Goal: Navigation & Orientation: Find specific page/section

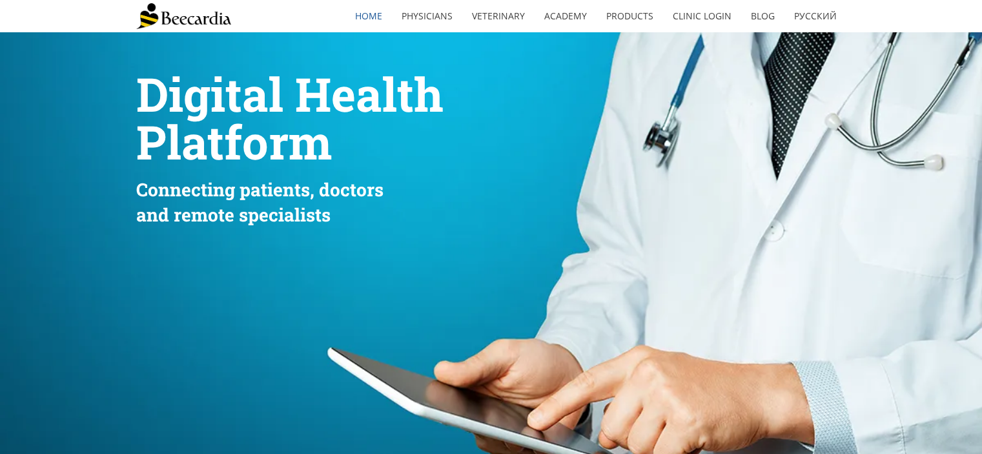
click at [202, 16] on img at bounding box center [183, 16] width 95 height 26
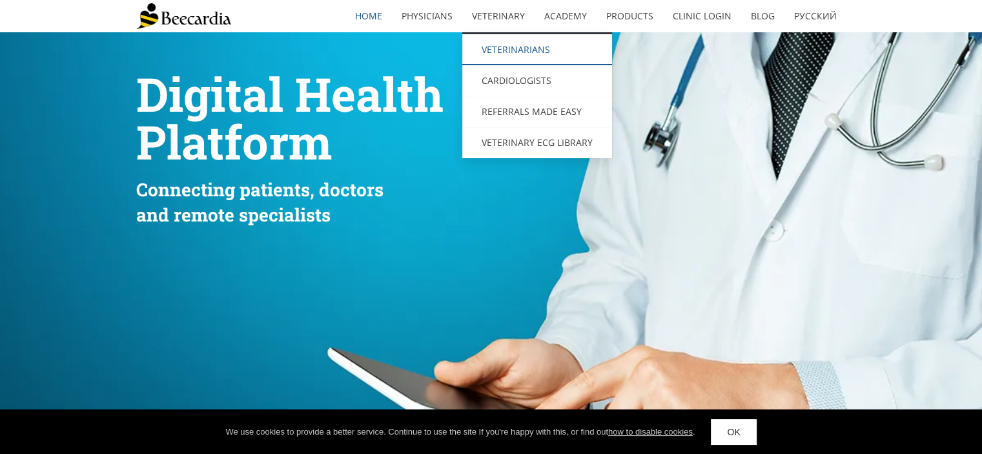
click at [506, 51] on link "Veterinarians" at bounding box center [537, 49] width 150 height 31
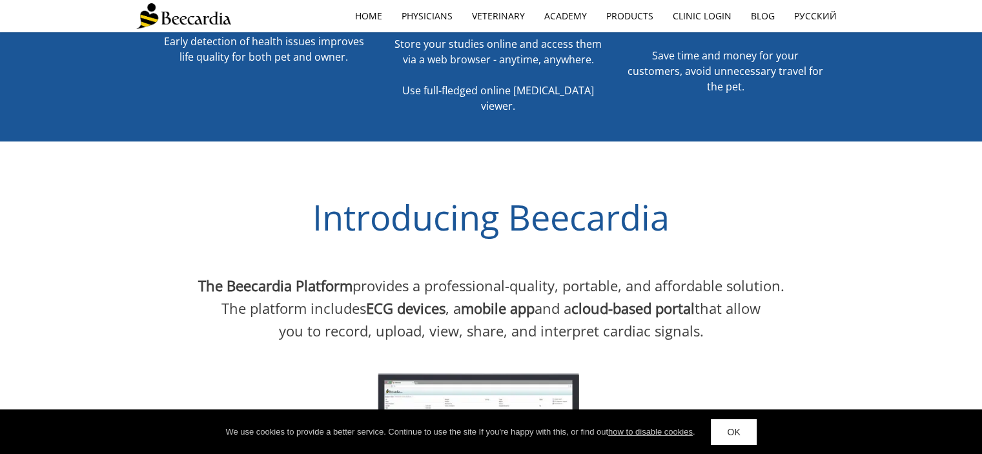
scroll to position [382, 0]
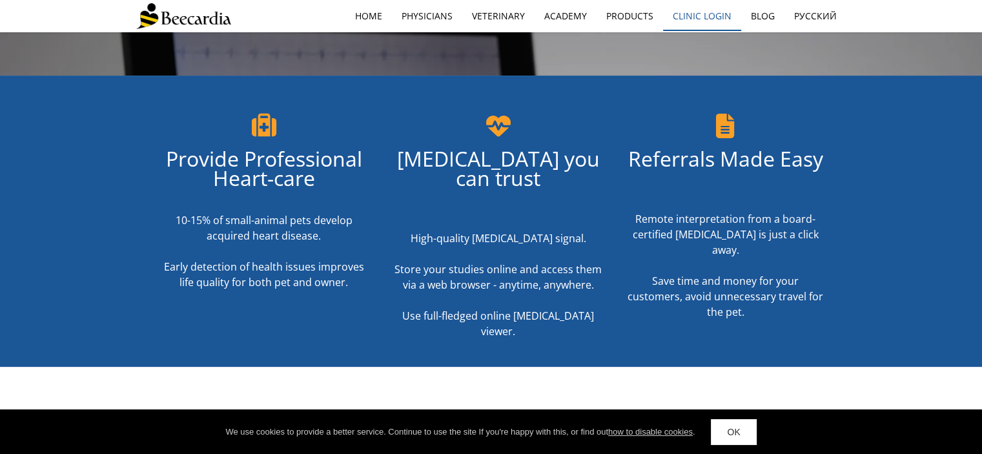
click at [713, 2] on link "Clinic Login" at bounding box center [702, 16] width 78 height 30
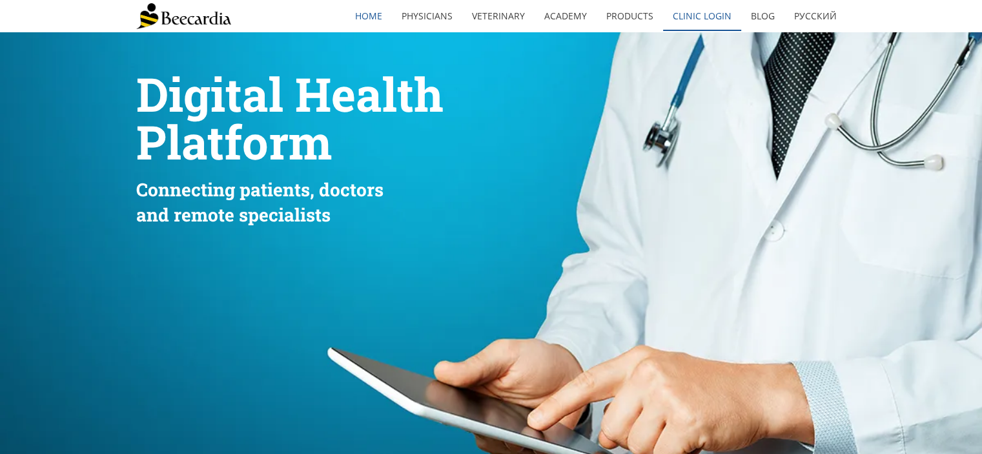
click at [703, 14] on link "Clinic Login" at bounding box center [702, 16] width 78 height 30
